Goal: Transaction & Acquisition: Subscribe to service/newsletter

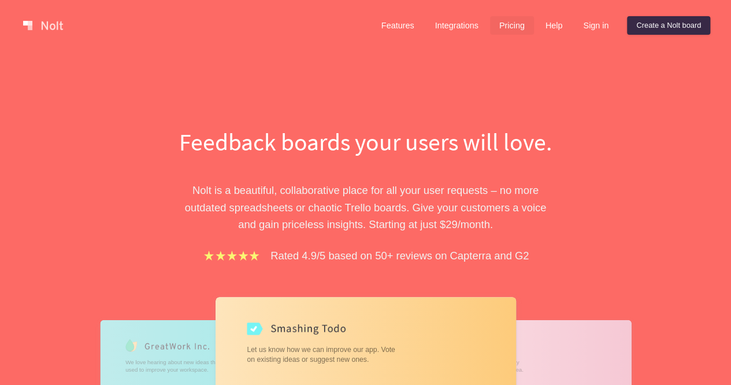
click at [504, 17] on link "Pricing" at bounding box center [512, 25] width 44 height 19
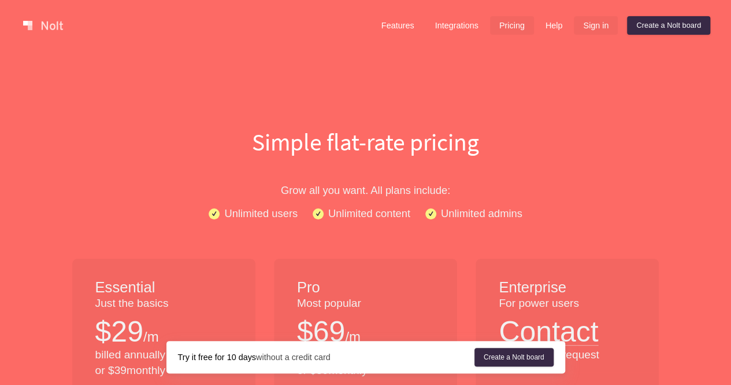
click at [604, 27] on link "Sign in" at bounding box center [596, 25] width 44 height 19
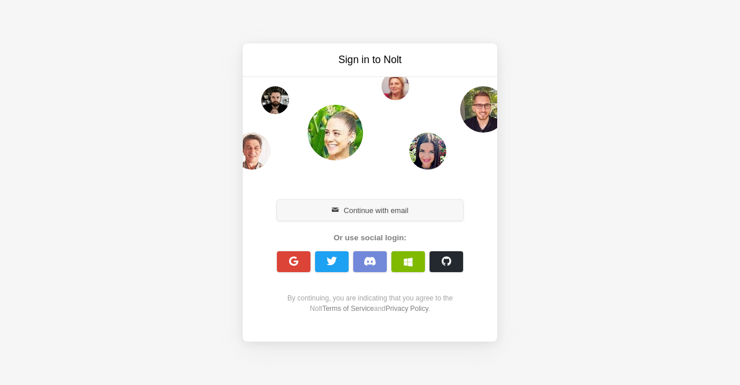
click at [380, 211] on button "Continue with email" at bounding box center [370, 209] width 186 height 21
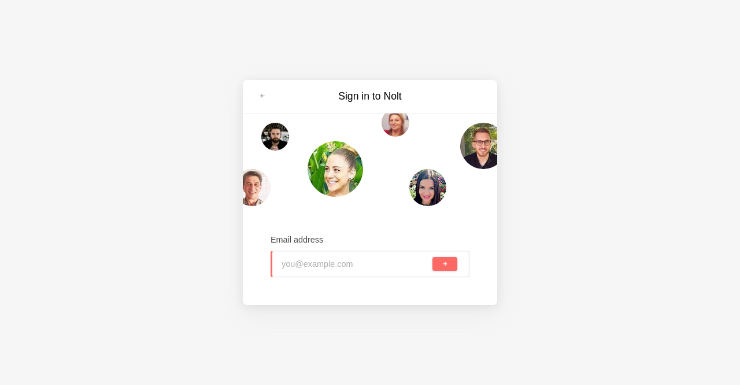
click at [339, 257] on input "email" at bounding box center [356, 263] width 149 height 25
click at [337, 268] on input "email" at bounding box center [356, 263] width 149 height 25
type input "fatima@cvcrm.com.br"
click at [433, 257] on button "submit" at bounding box center [445, 264] width 25 height 14
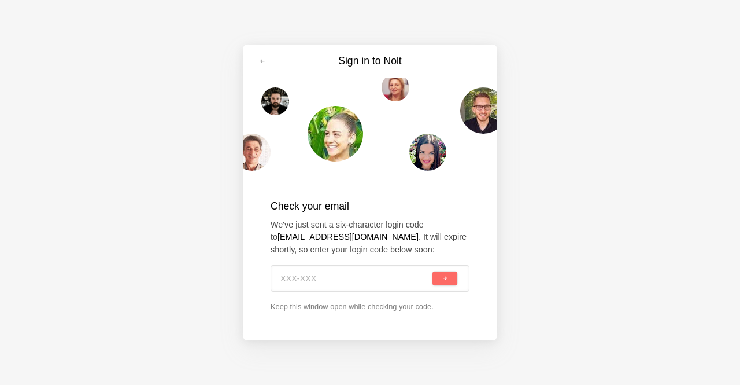
click at [297, 276] on input at bounding box center [355, 277] width 150 height 25
paste input "Y56-SZA"
type input "Y56-SZA"
click at [433, 271] on button "submit" at bounding box center [445, 278] width 25 height 14
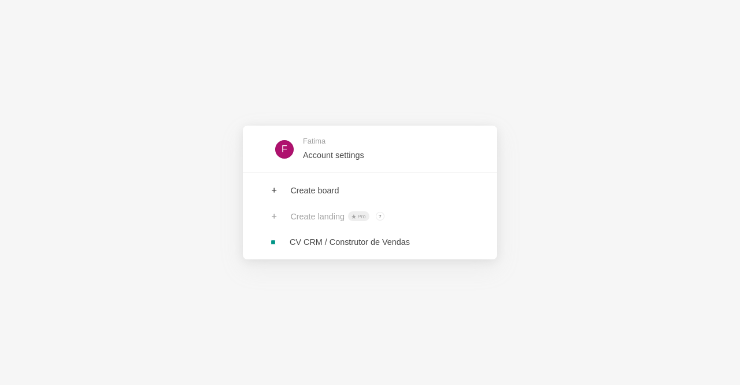
click at [349, 251] on link at bounding box center [370, 241] width 254 height 25
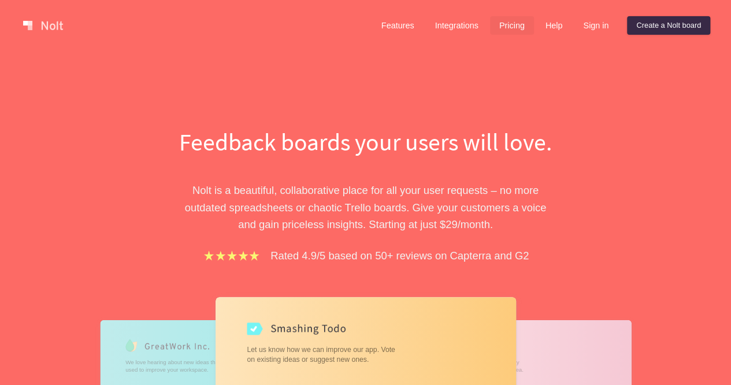
click at [516, 23] on link "Pricing" at bounding box center [512, 25] width 44 height 19
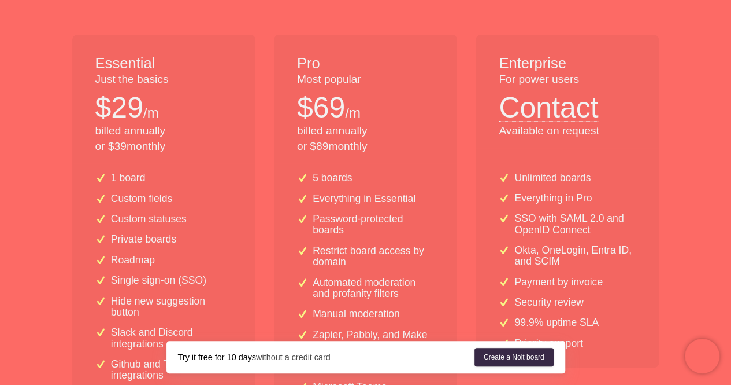
scroll to position [289, 0]
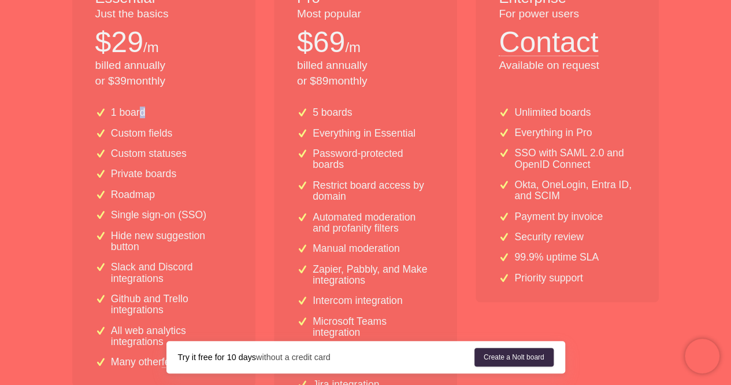
drag, startPoint x: 138, startPoint y: 112, endPoint x: 162, endPoint y: 118, distance: 24.5
click at [160, 116] on div "1 board" at bounding box center [163, 112] width 137 height 11
drag, startPoint x: 142, startPoint y: 141, endPoint x: 175, endPoint y: 150, distance: 34.2
click at [168, 145] on div "1 board Custom fields Custom statuses Private boards Roadmap Single sign-on (SS…" at bounding box center [163, 242] width 183 height 288
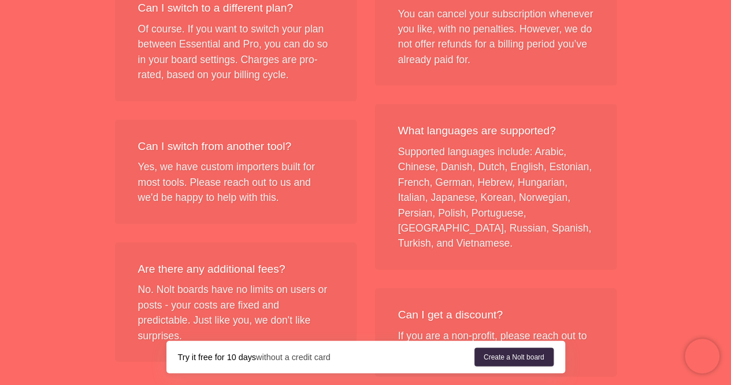
scroll to position [1475, 0]
